Goal: Find specific page/section: Find specific page/section

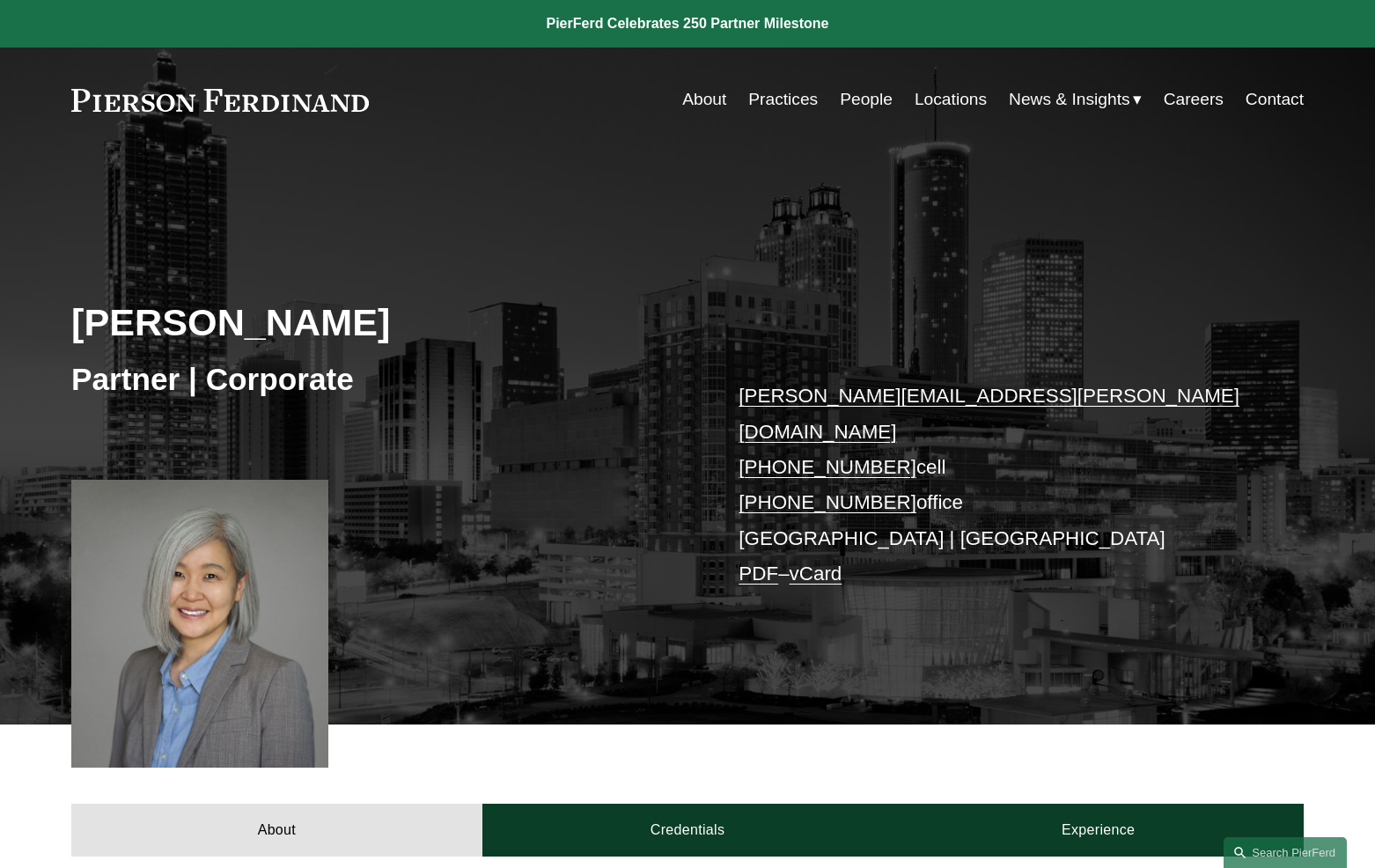
scroll to position [780, 0]
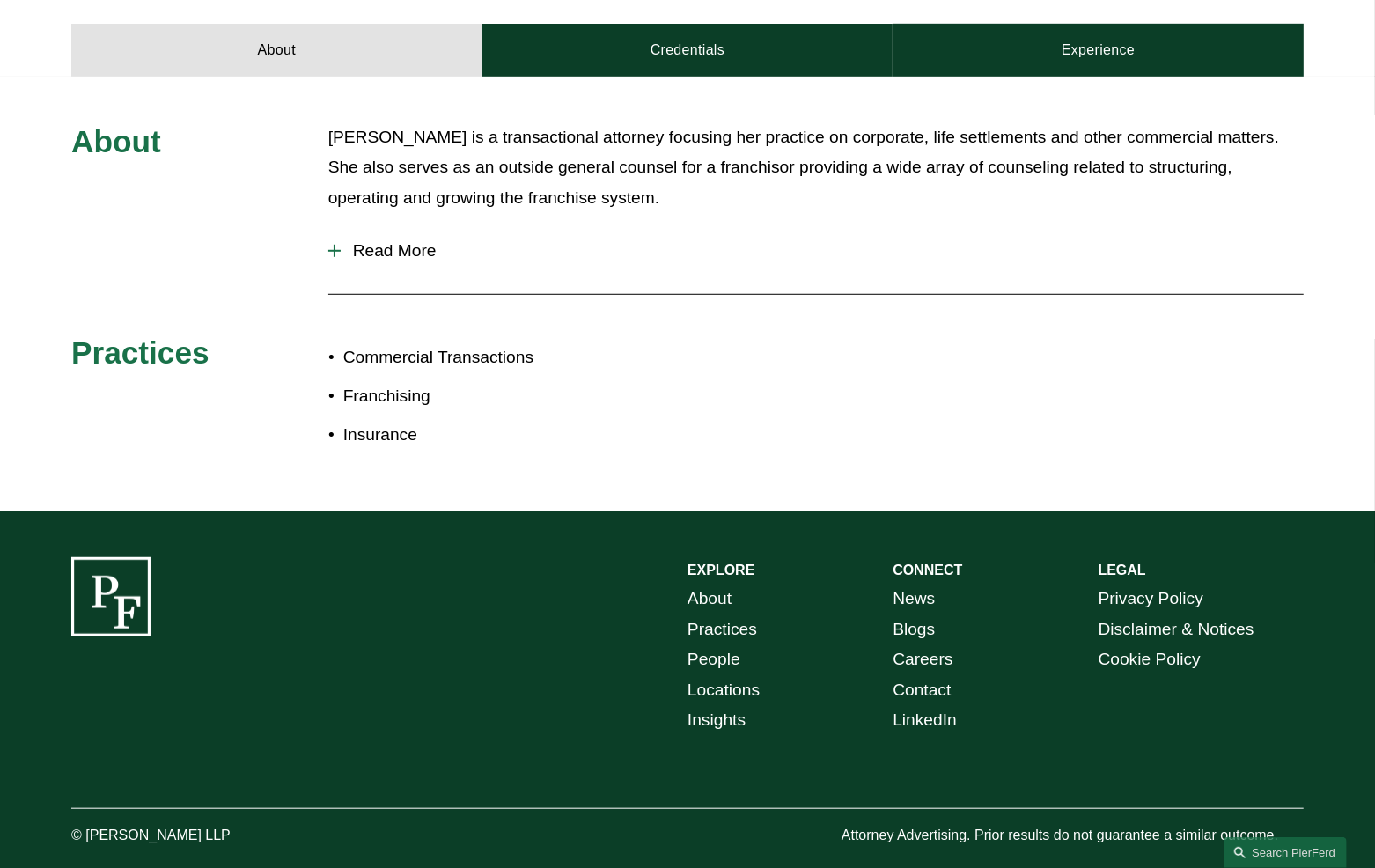
click at [735, 675] on link "Locations" at bounding box center [724, 690] width 72 height 30
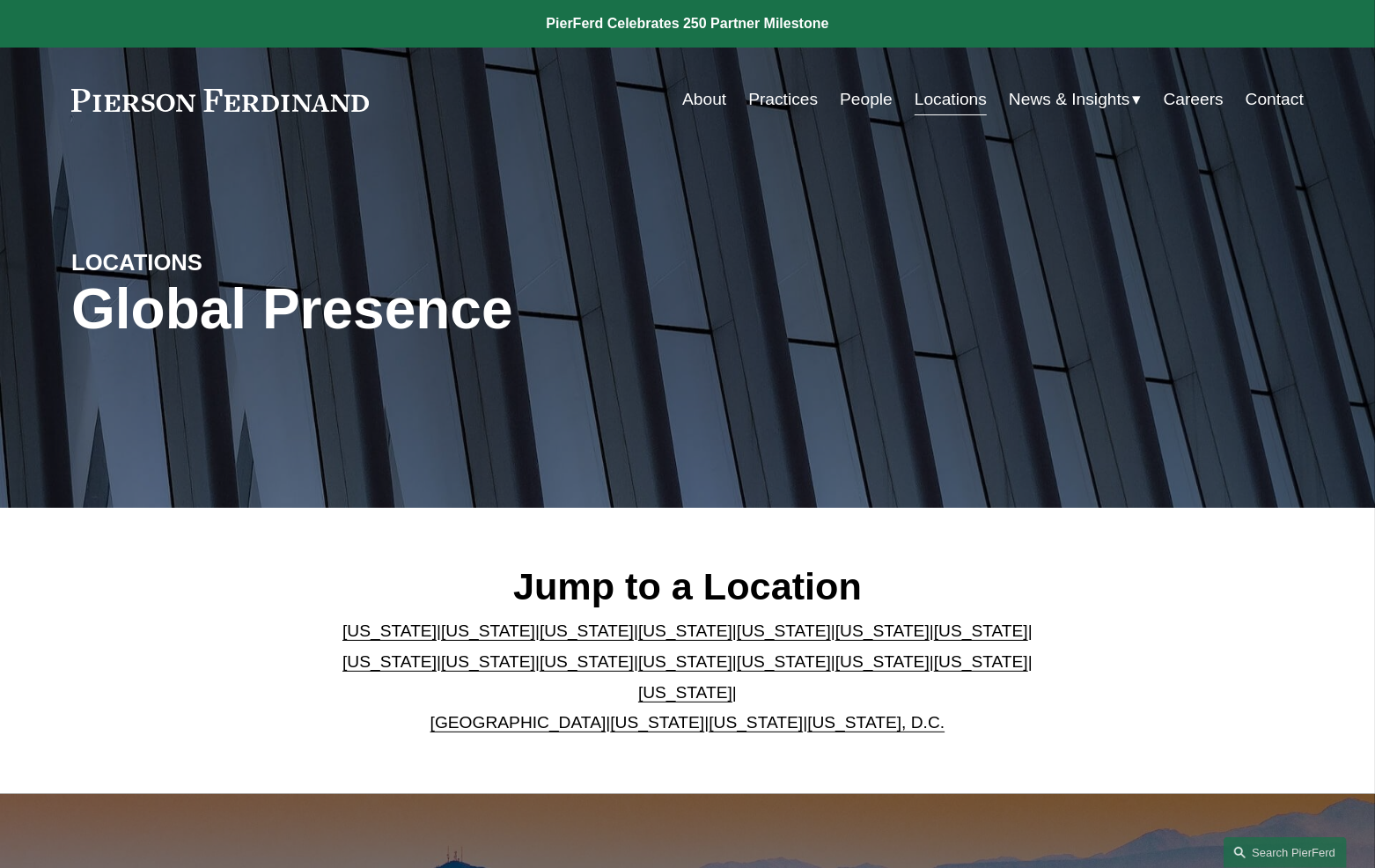
click at [321, 106] on link at bounding box center [220, 101] width 298 height 23
